Goal: Find specific page/section: Find specific page/section

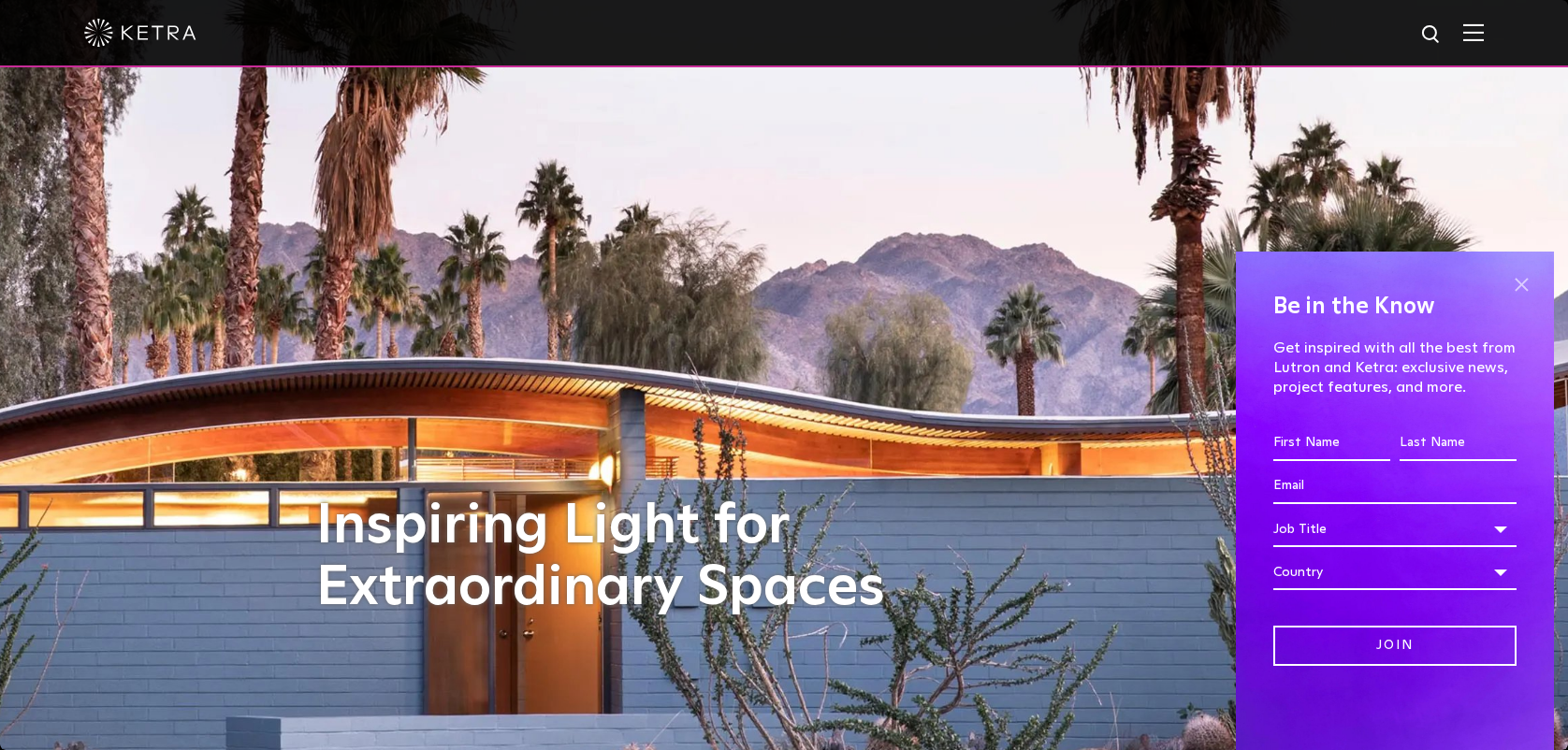
click at [1516, 281] on span at bounding box center [1520, 284] width 28 height 28
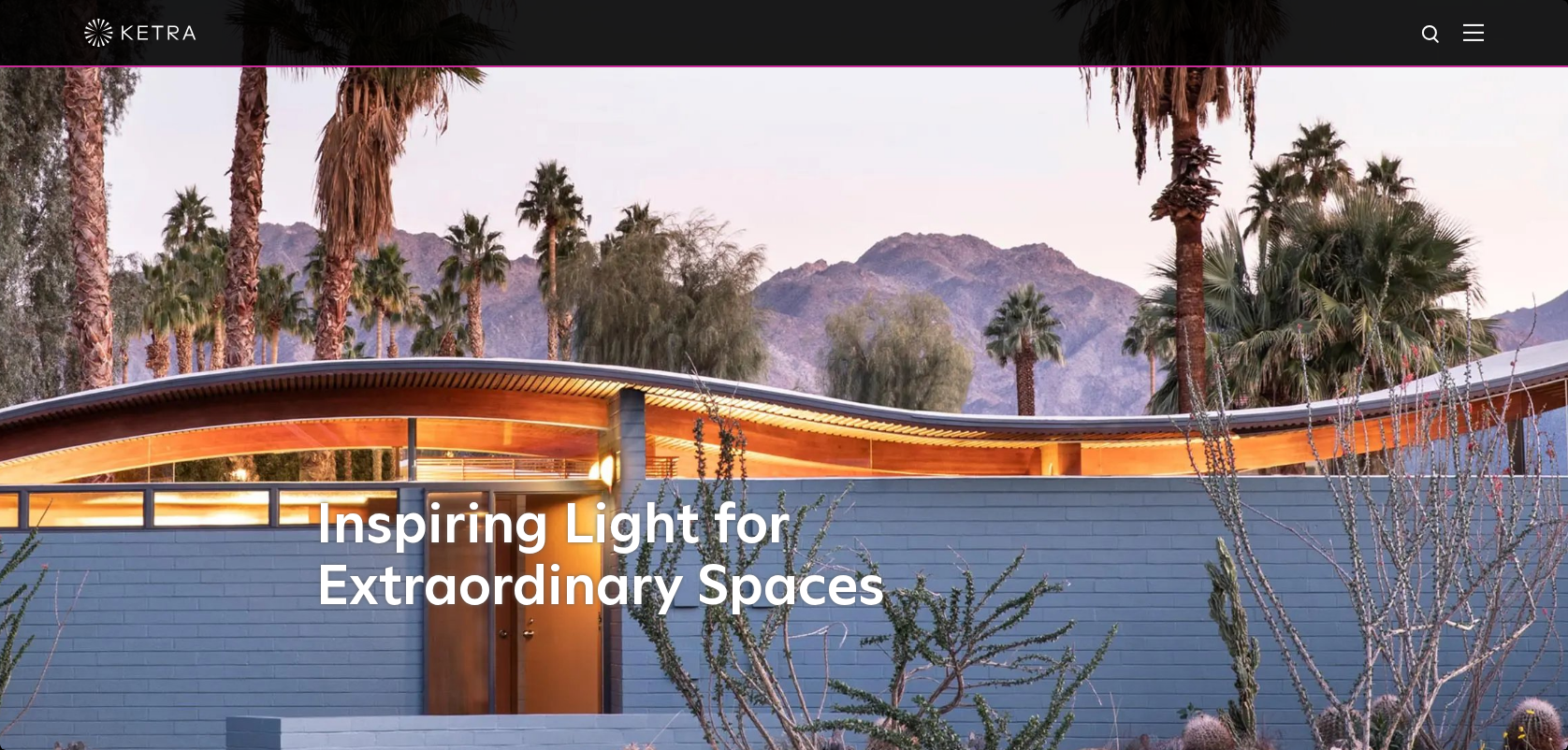
click at [1483, 30] on img at bounding box center [1474, 32] width 21 height 18
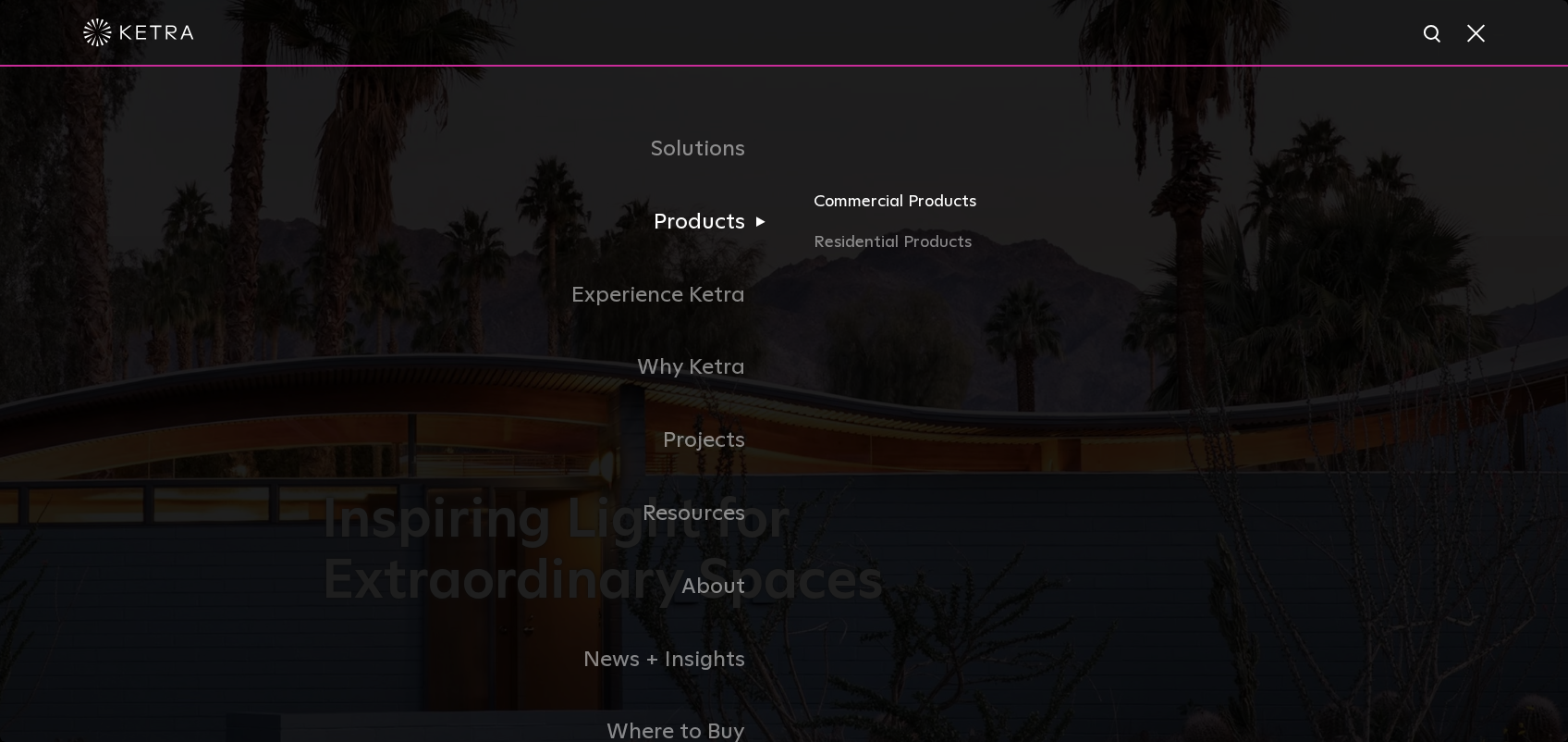
click at [896, 203] on link "Commercial Products" at bounding box center [1031, 208] width 433 height 40
